Goal: Information Seeking & Learning: Learn about a topic

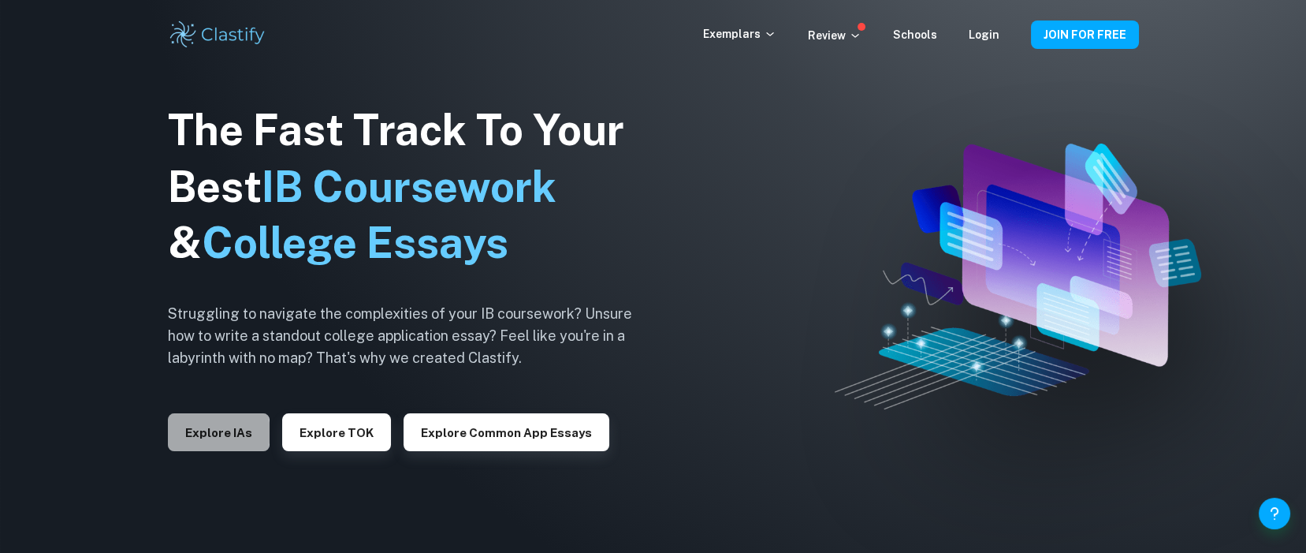
click at [202, 433] on button "Explore IAs" at bounding box center [219, 432] width 102 height 38
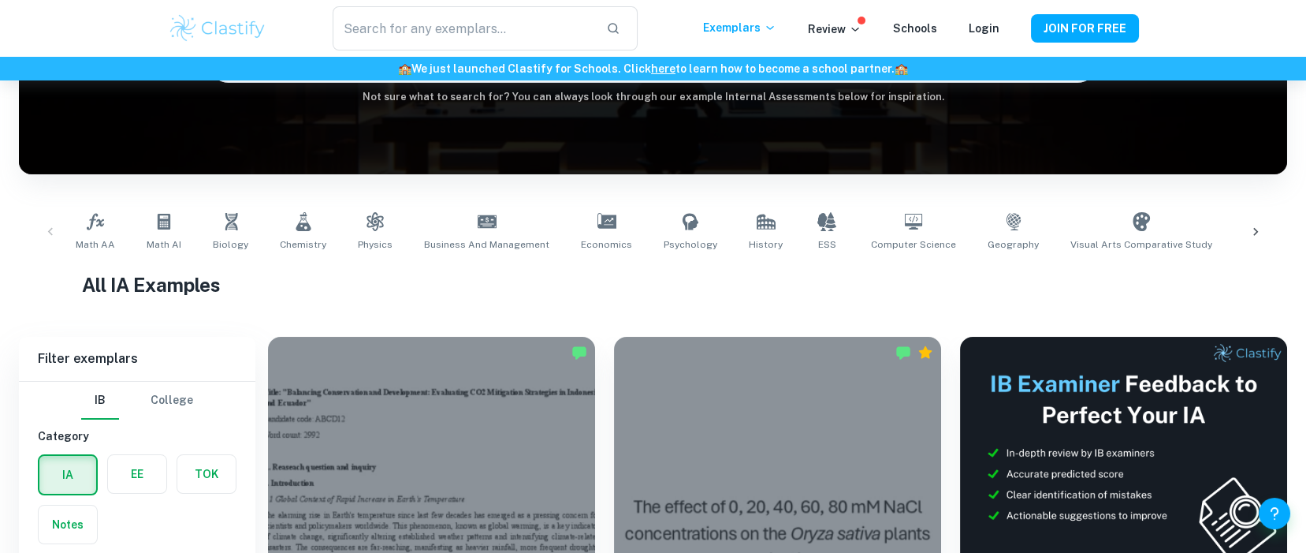
scroll to position [304, 0]
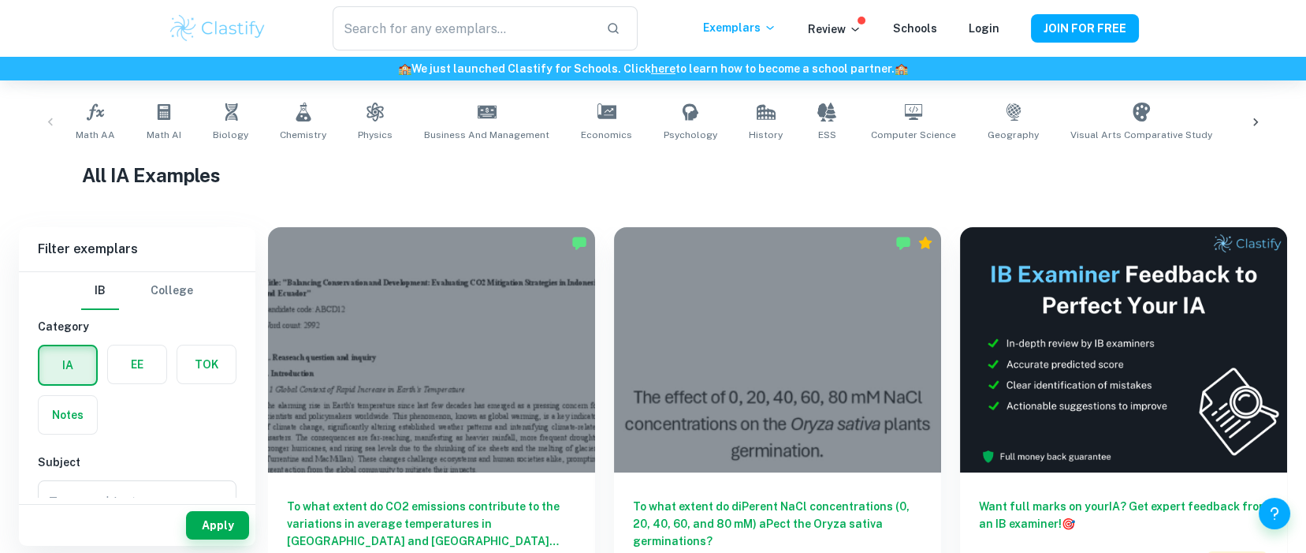
click at [136, 363] on label "button" at bounding box center [137, 364] width 58 height 38
click at [0, 0] on input "radio" at bounding box center [0, 0] width 0 height 0
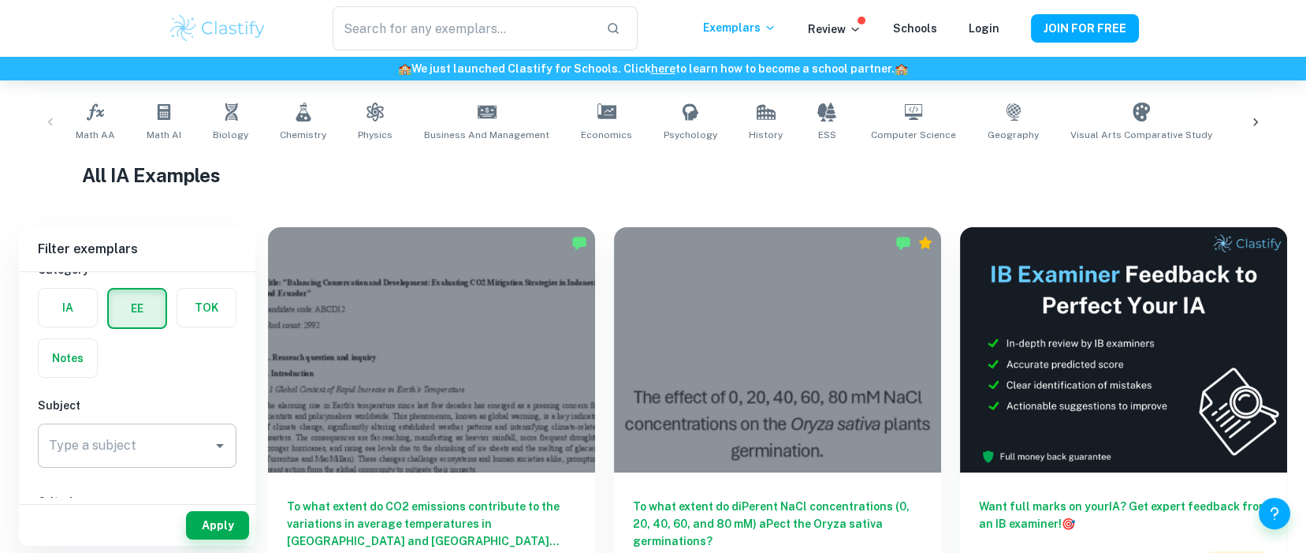
click at [211, 441] on icon "Open" at bounding box center [219, 445] width 19 height 19
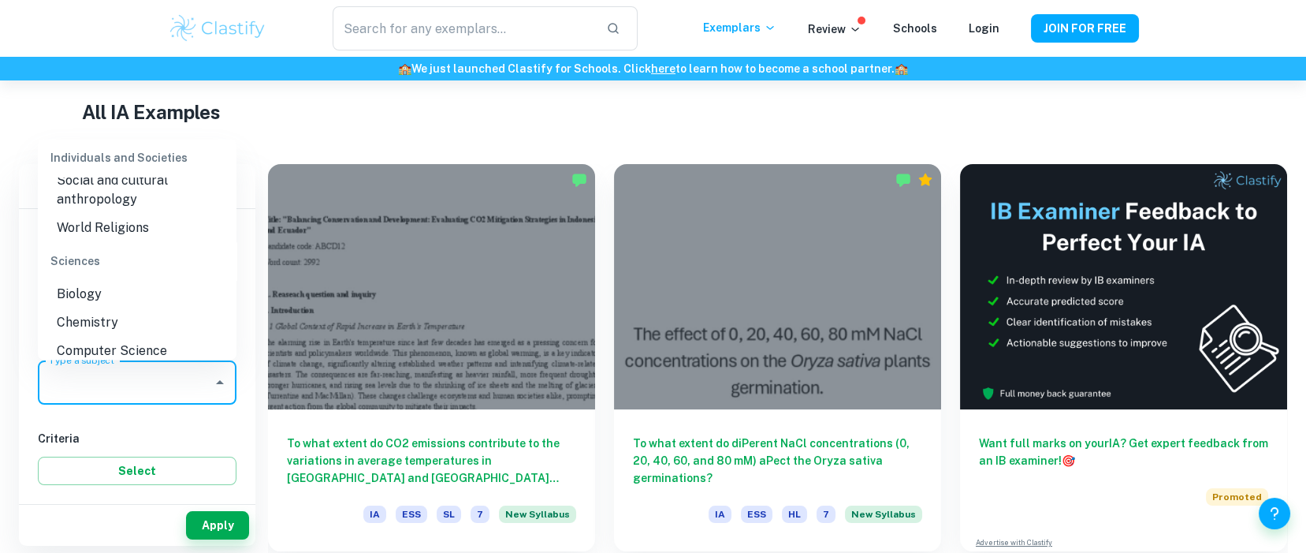
scroll to position [1696, 0]
click at [77, 303] on li "Biology" at bounding box center [137, 289] width 199 height 28
type input "Biology"
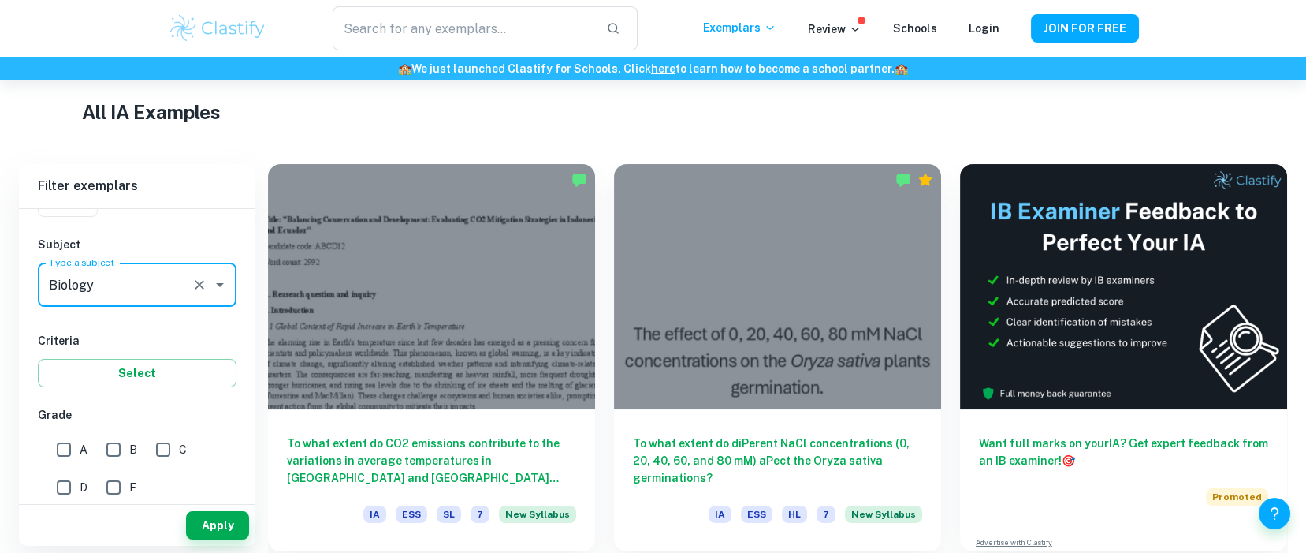
scroll to position [184, 0]
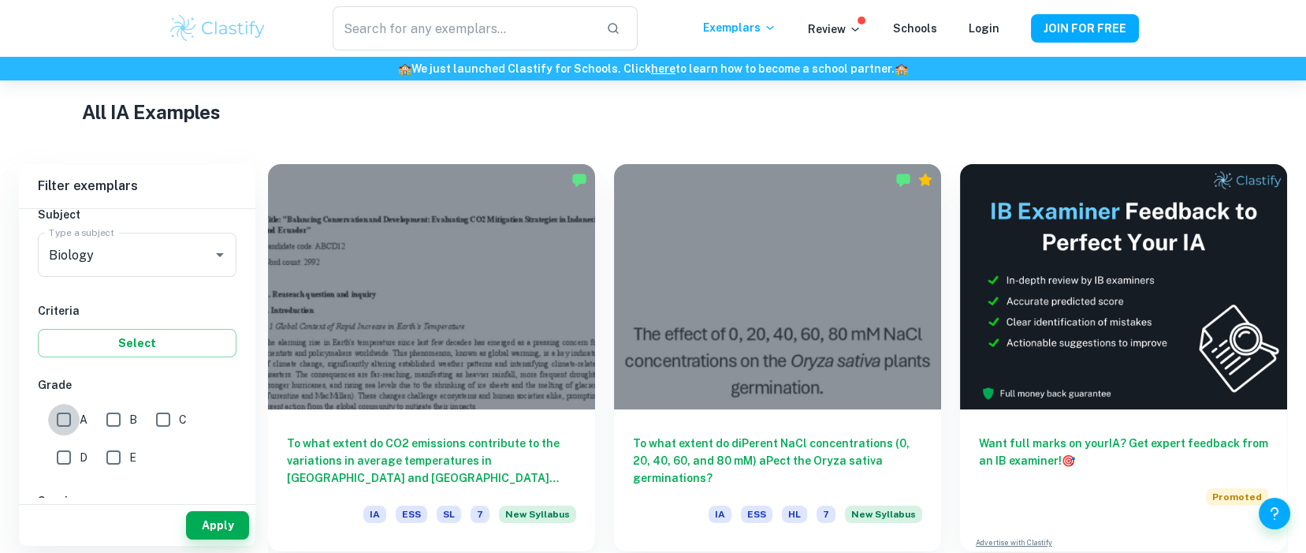
click at [69, 422] on input "A" at bounding box center [64, 420] width 32 height 32
checkbox input "true"
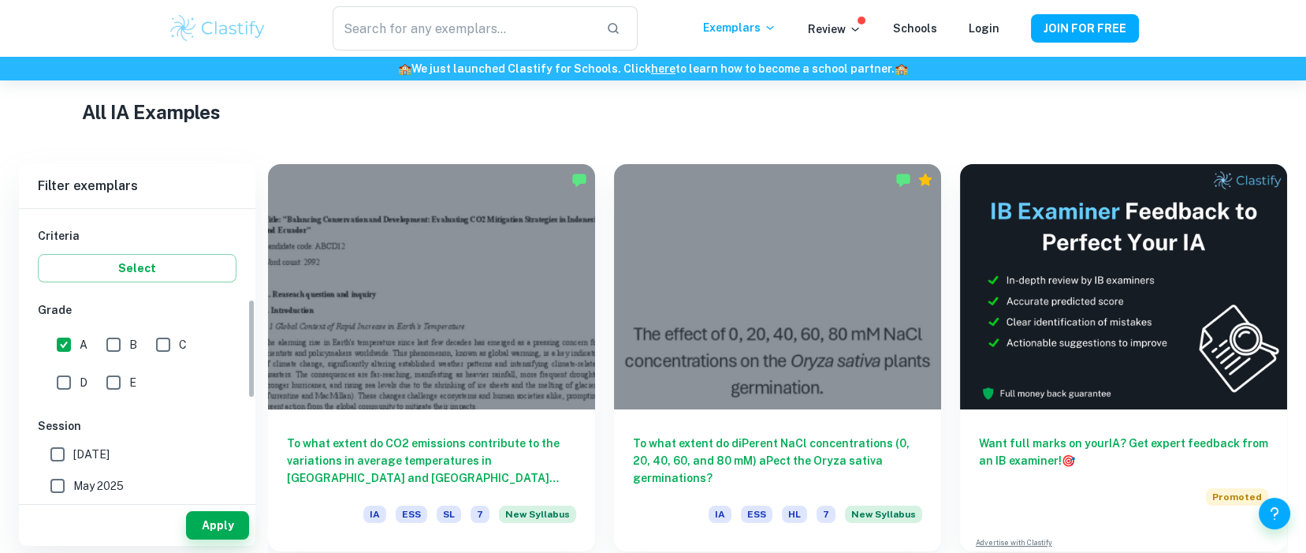
scroll to position [260, 0]
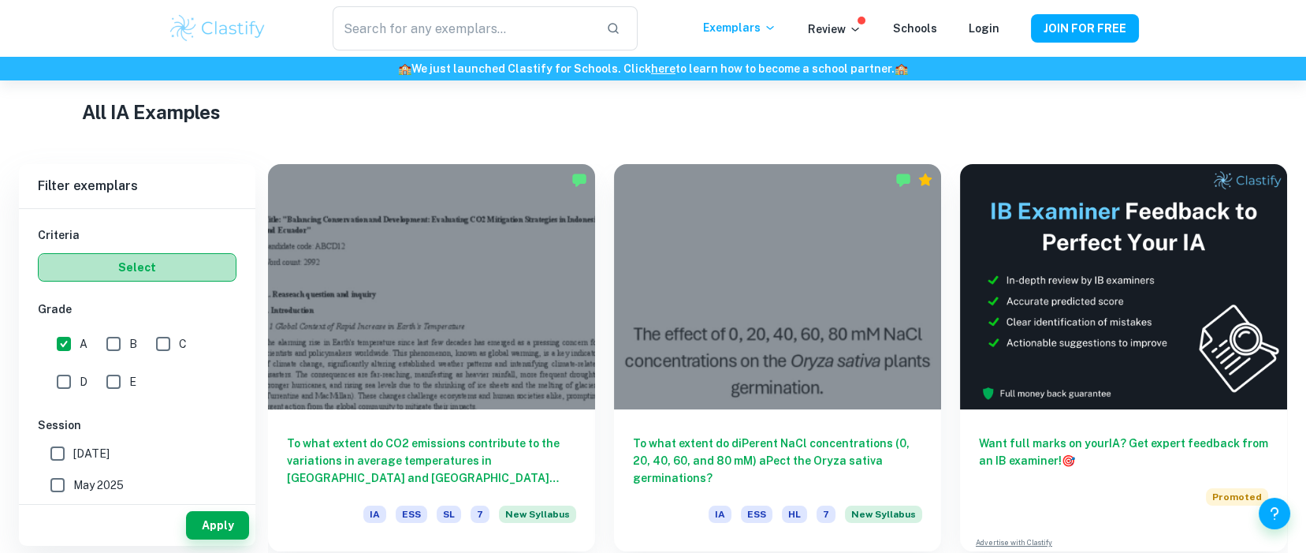
click at [151, 262] on button "Select" at bounding box center [137, 267] width 199 height 28
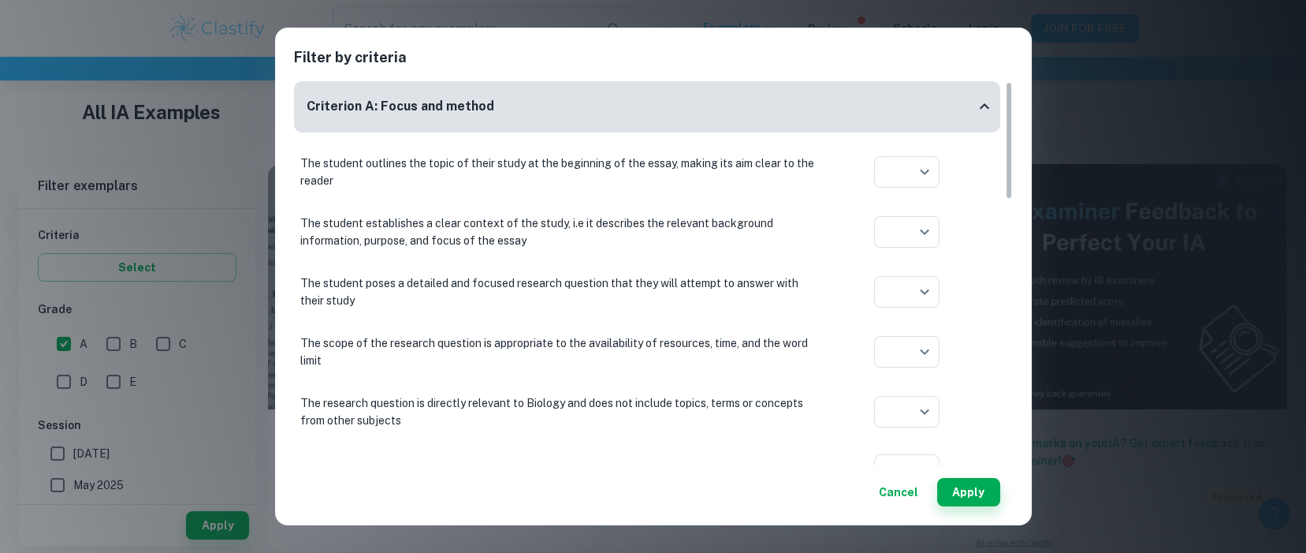
click at [27, 140] on div "Filter by criteria Criterion A: Focus and method The student outlines the topic…" at bounding box center [653, 276] width 1306 height 553
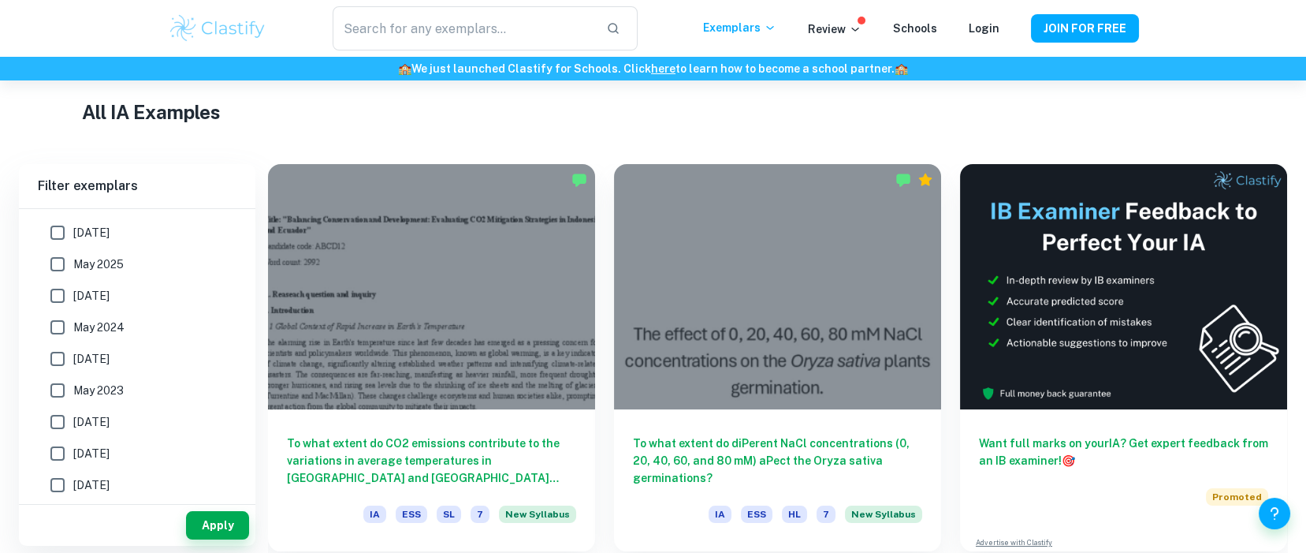
scroll to position [546, 0]
click at [209, 526] on button "Apply" at bounding box center [217, 525] width 63 height 28
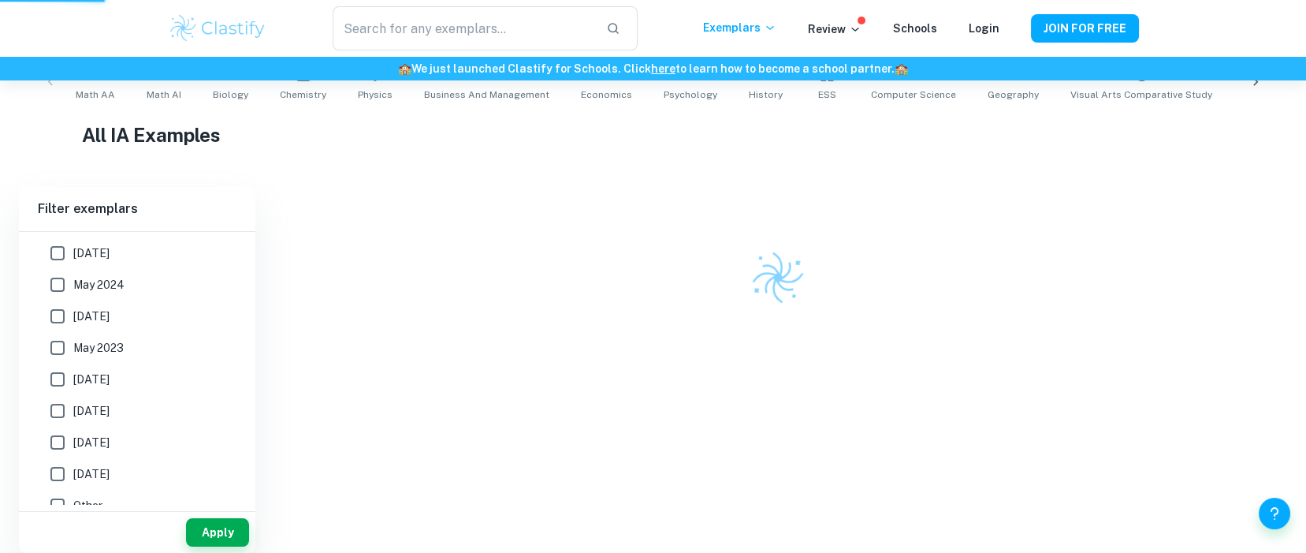
scroll to position [337, 0]
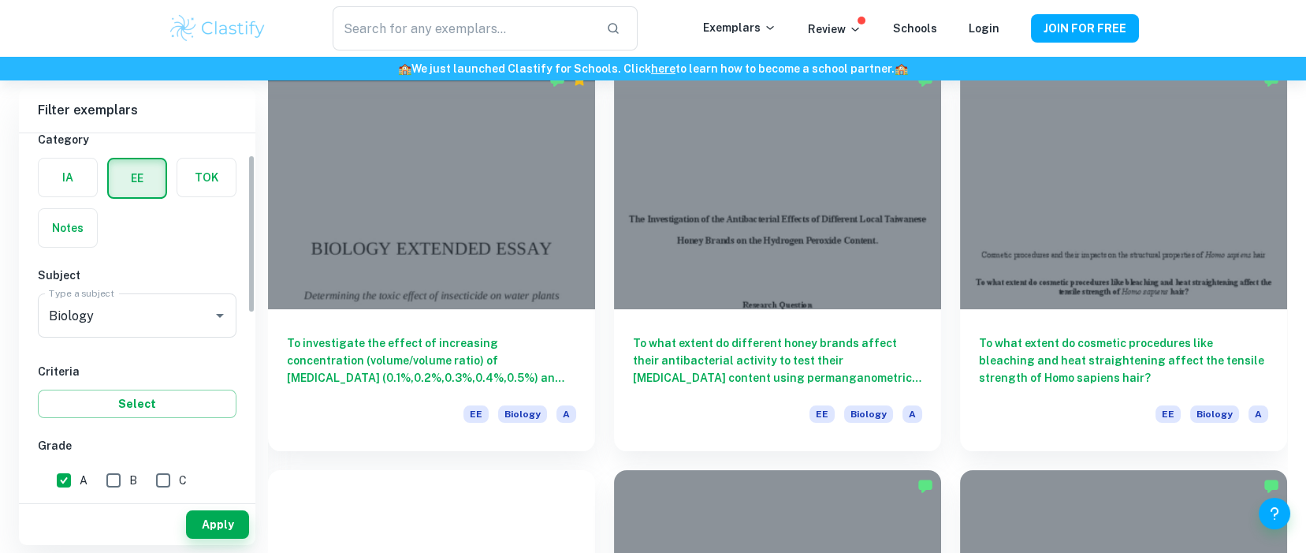
scroll to position [50, 0]
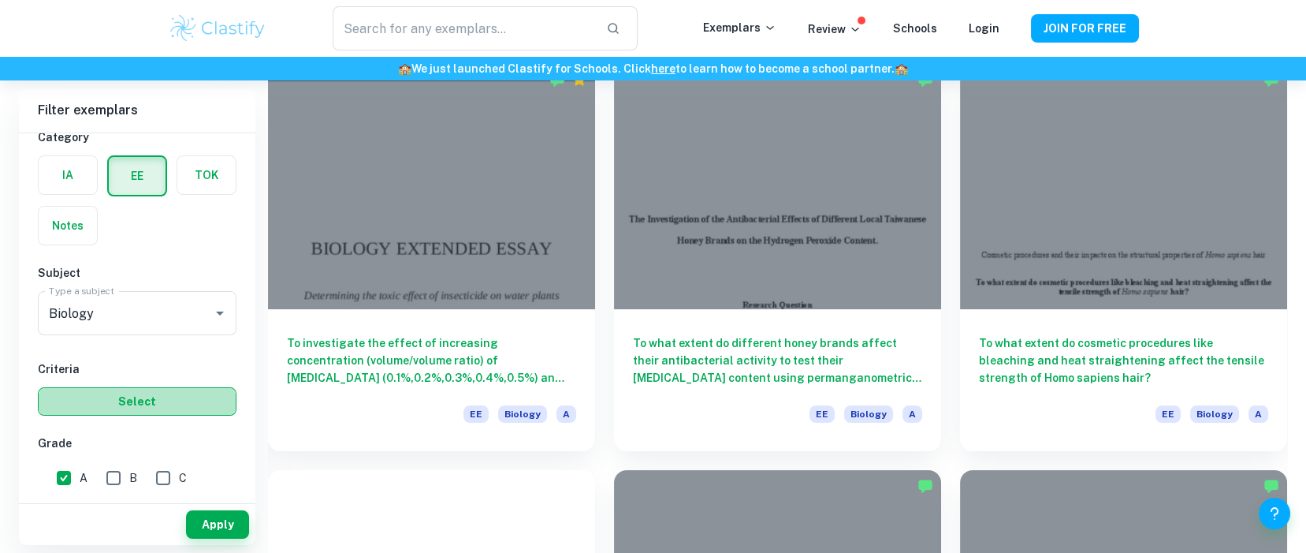
click at [144, 400] on button "Select" at bounding box center [137, 401] width 199 height 28
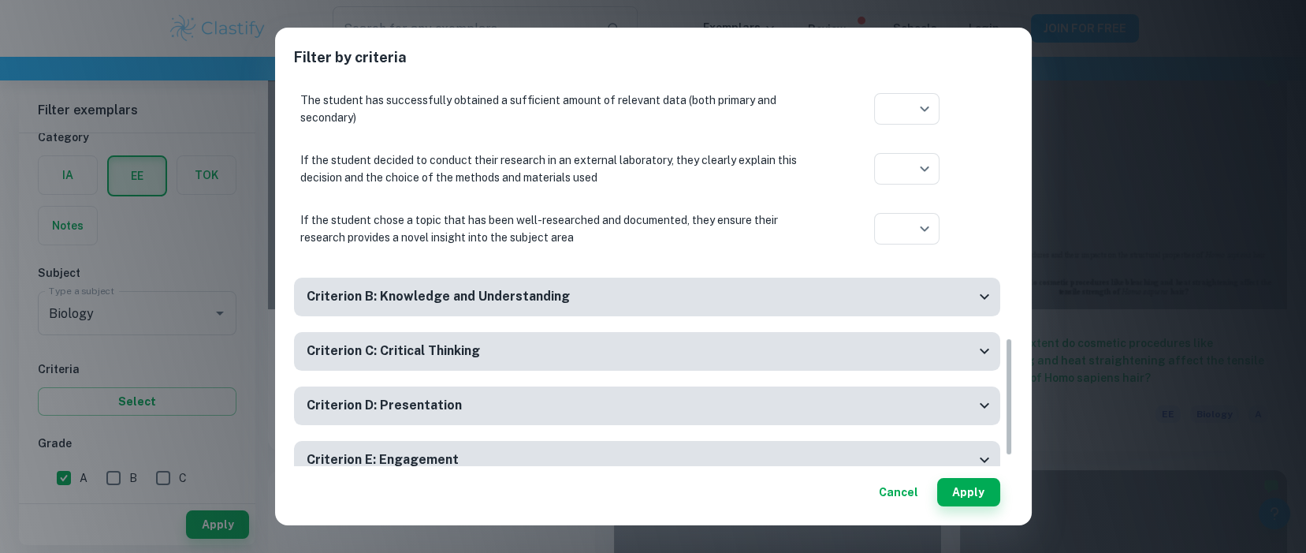
scroll to position [862, 0]
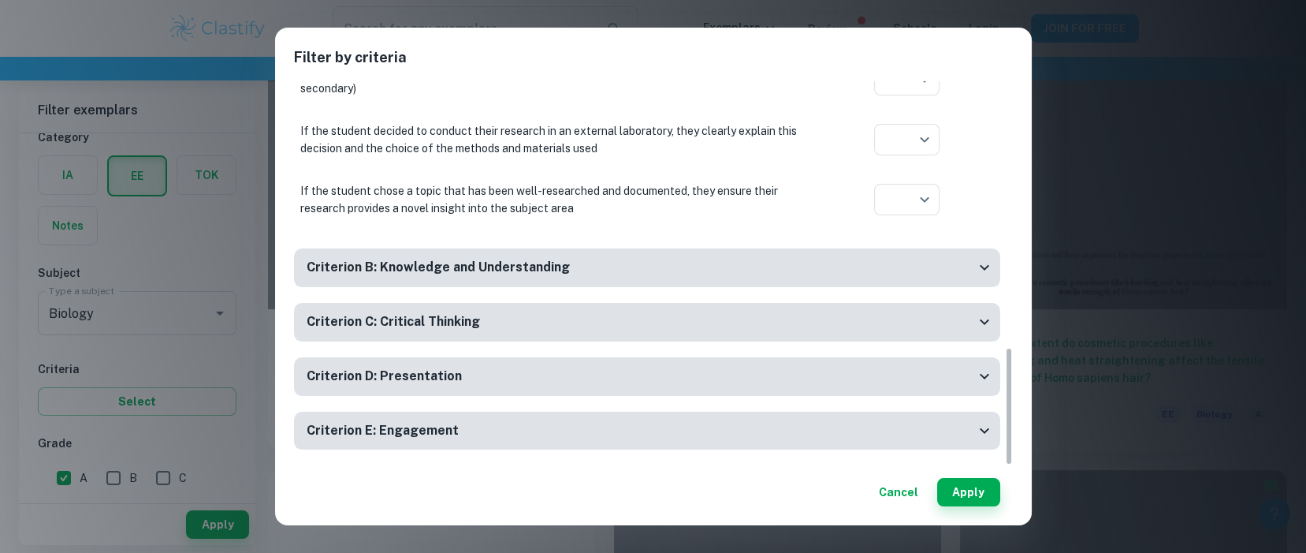
drag, startPoint x: 1009, startPoint y: 165, endPoint x: 996, endPoint y: 469, distance: 304.5
click at [996, 469] on div "Filter by criteria Criterion A: Focus and method The student outlines the topic…" at bounding box center [653, 276] width 757 height 497
click at [626, 426] on div "Criterion E: Engagement" at bounding box center [641, 431] width 668 height 20
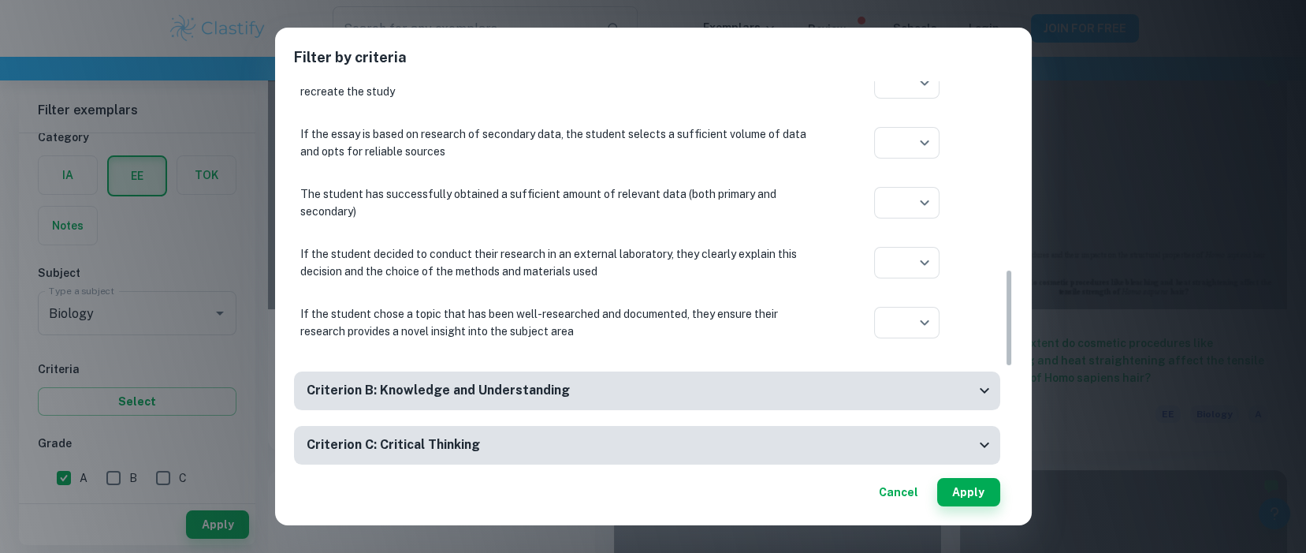
scroll to position [738, 0]
click at [182, 365] on div "Filter by criteria Criterion A: Focus and method The student outlines the topic…" at bounding box center [653, 276] width 1306 height 553
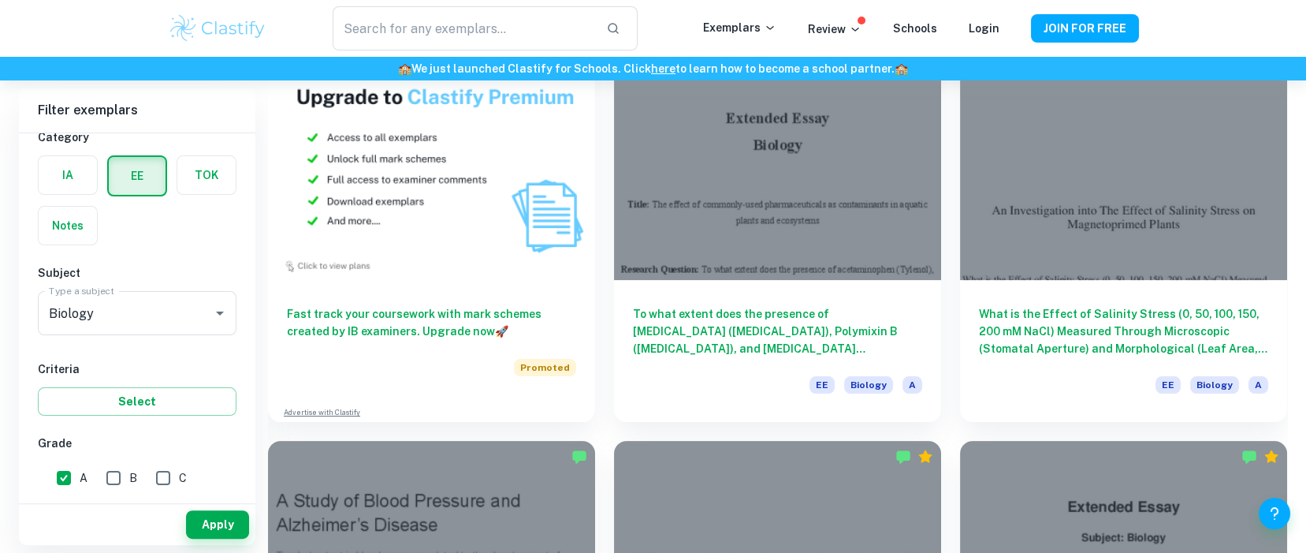
scroll to position [979, 0]
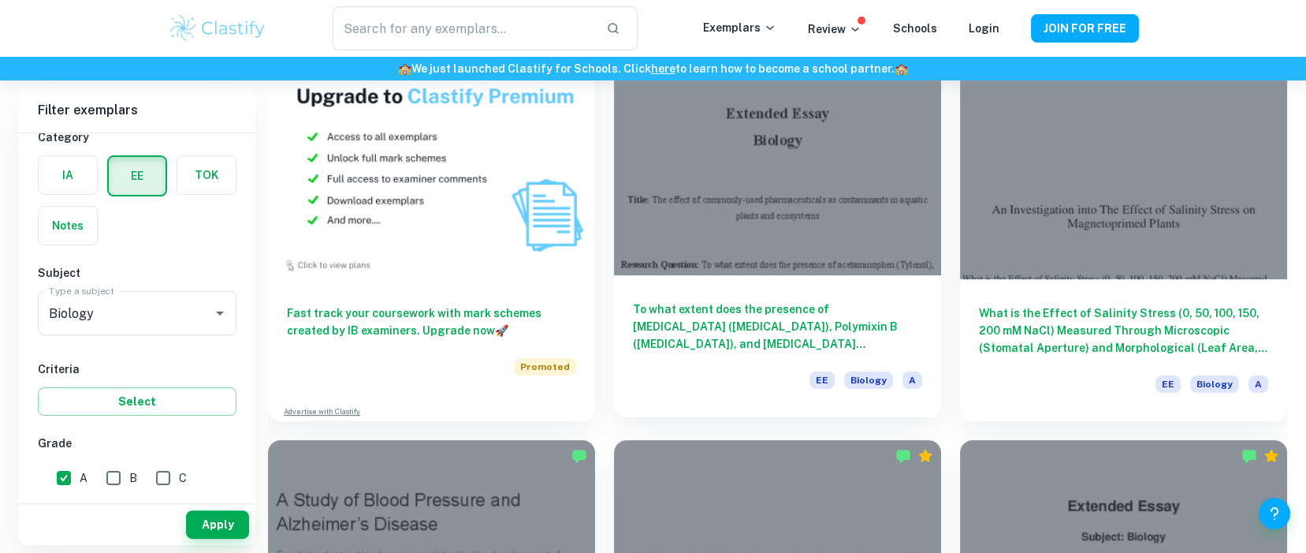
click at [747, 347] on h6 "To what extent does the presence of [MEDICAL_DATA] ([MEDICAL_DATA]), Polymixin …" at bounding box center [777, 326] width 289 height 52
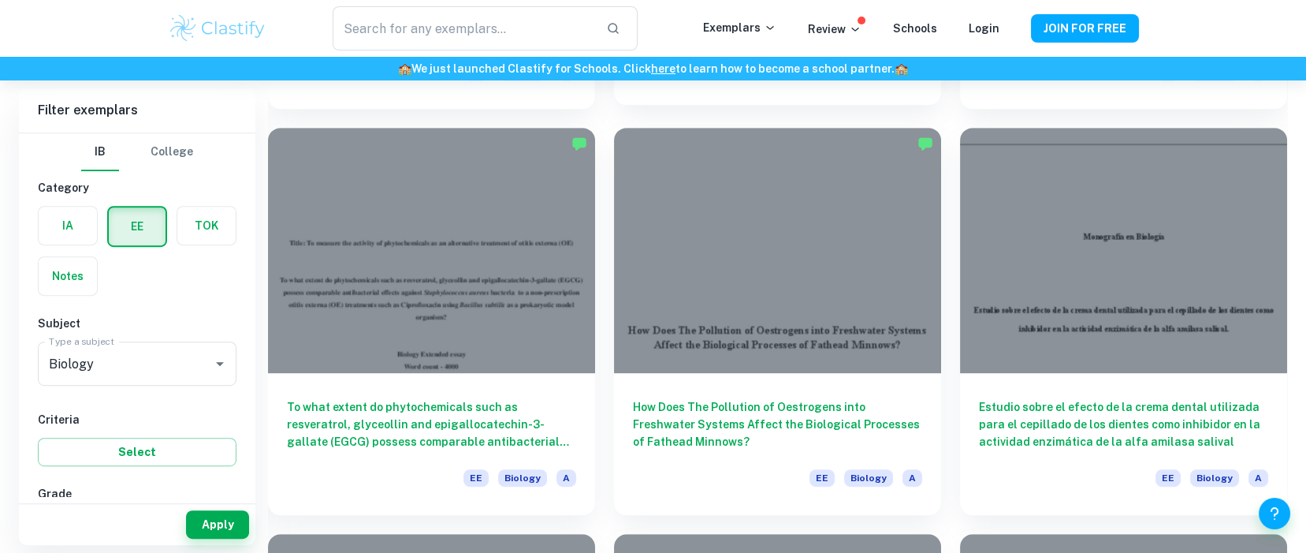
scroll to position [1699, 0]
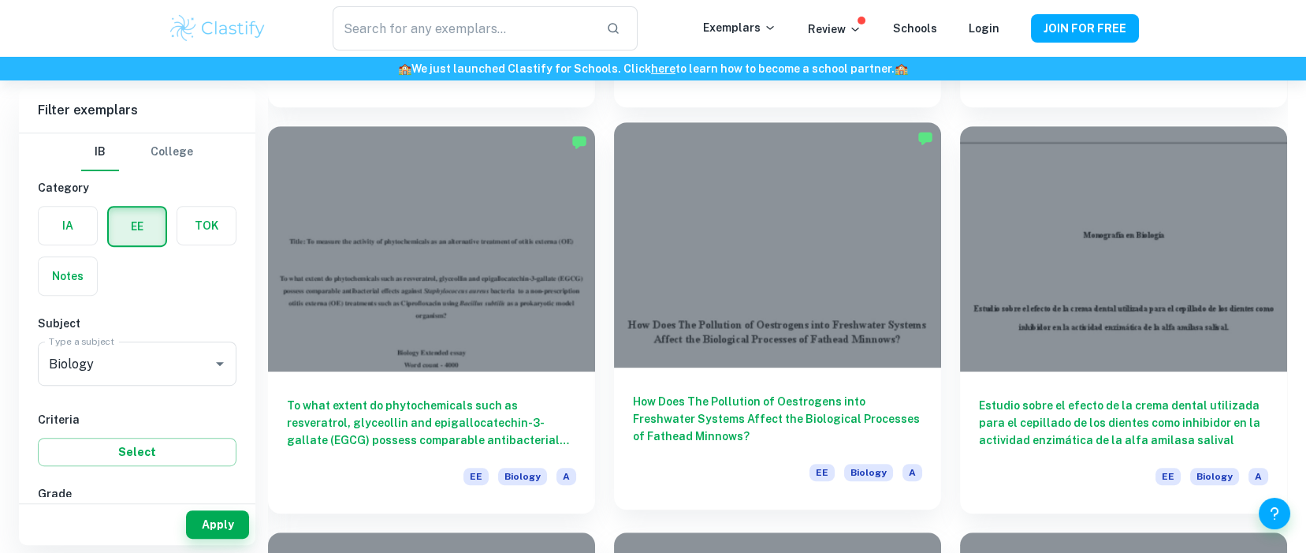
click at [735, 413] on h6 "How Does The Pollution of Oestrogens into Freshwater Systems Affect the Biologi…" at bounding box center [777, 419] width 289 height 52
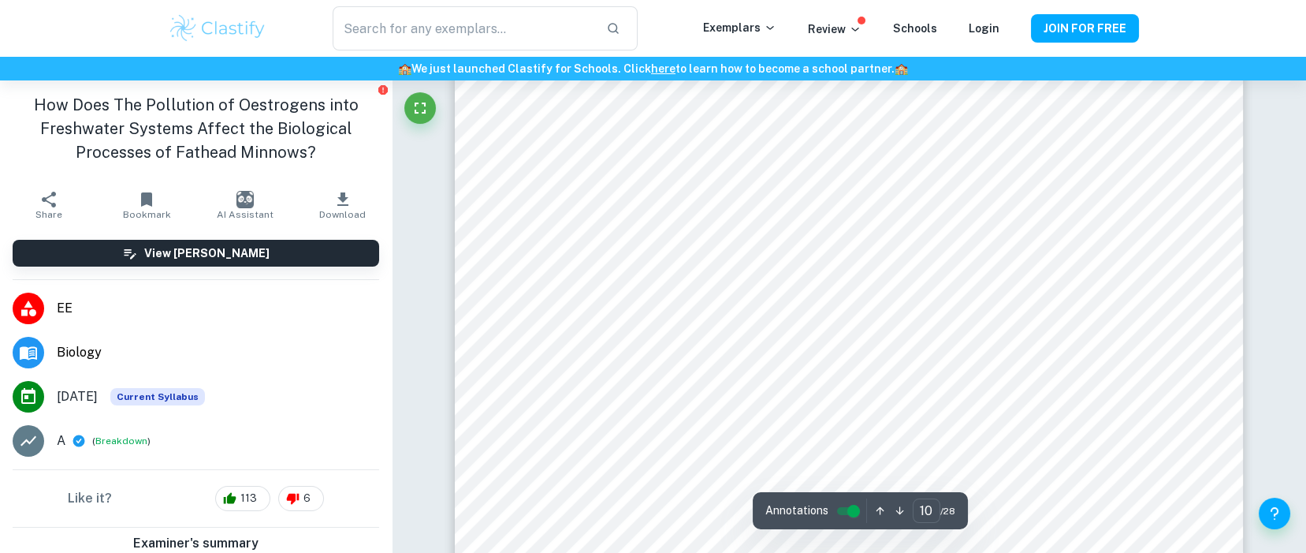
scroll to position [10903, 0]
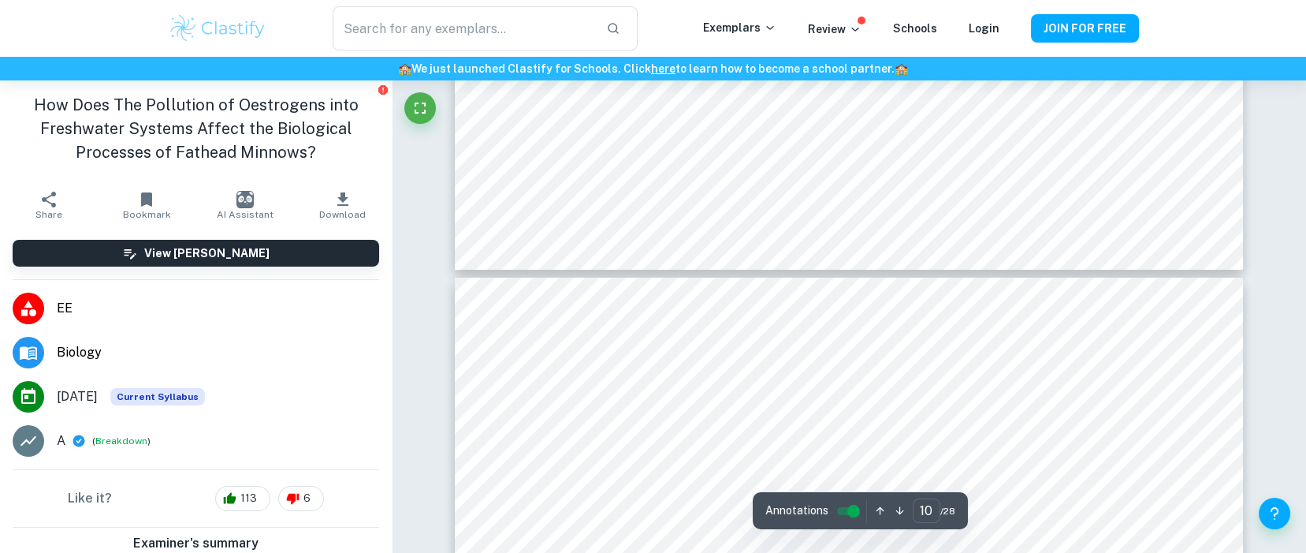
type input "11"
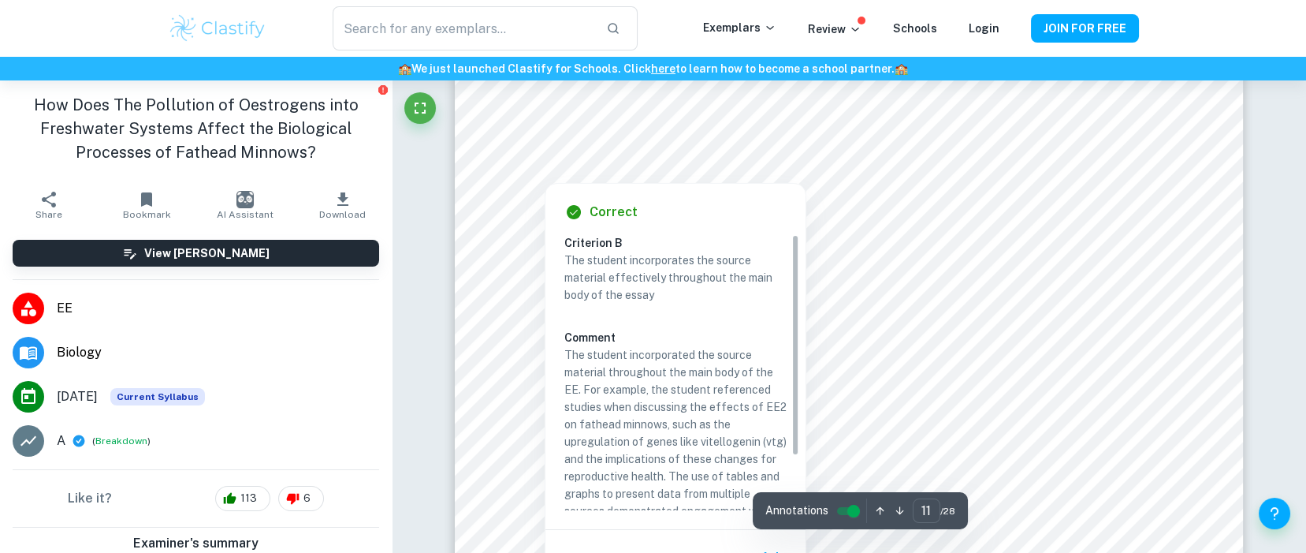
scroll to position [12145, 0]
click at [545, 158] on div at bounding box center [544, 164] width 28 height 28
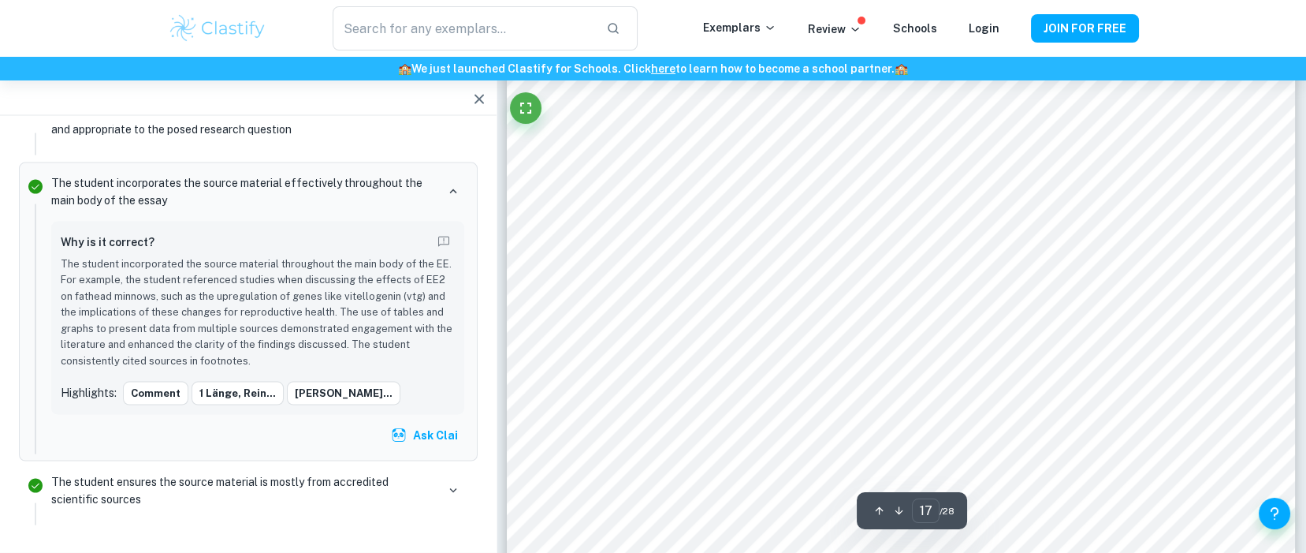
scroll to position [18556, 0]
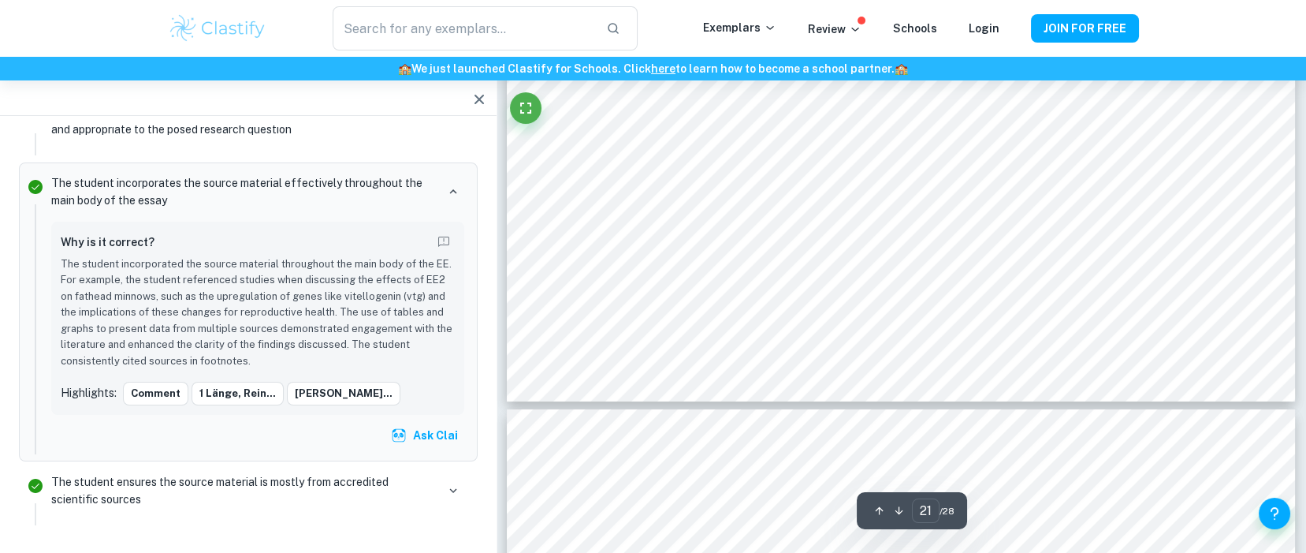
type input "22"
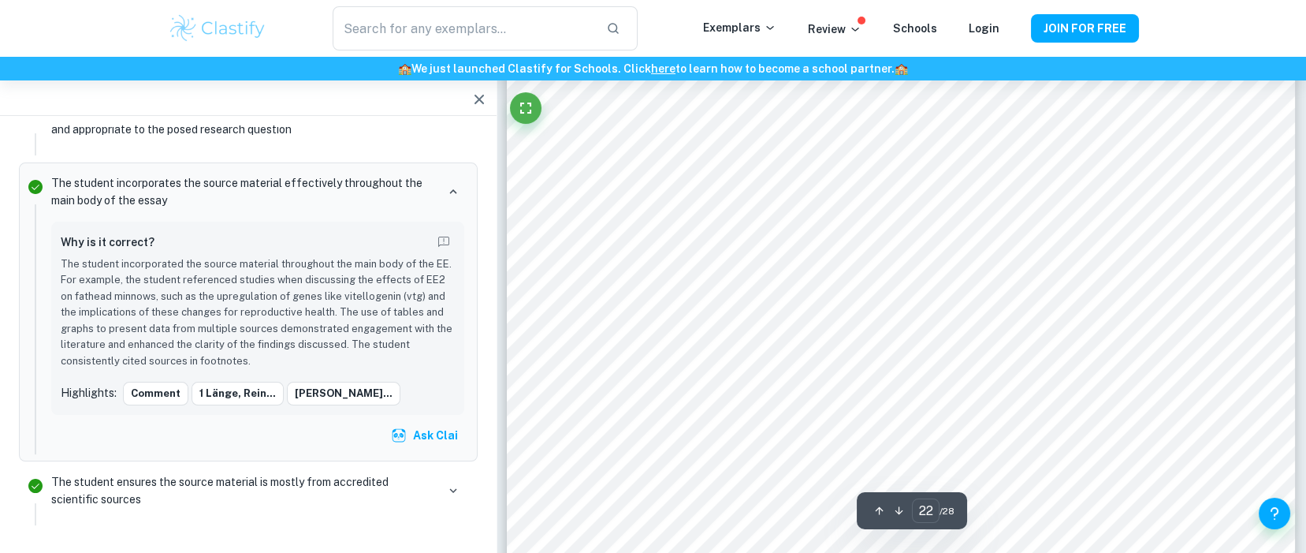
scroll to position [24246, 0]
